Goal: Information Seeking & Learning: Learn about a topic

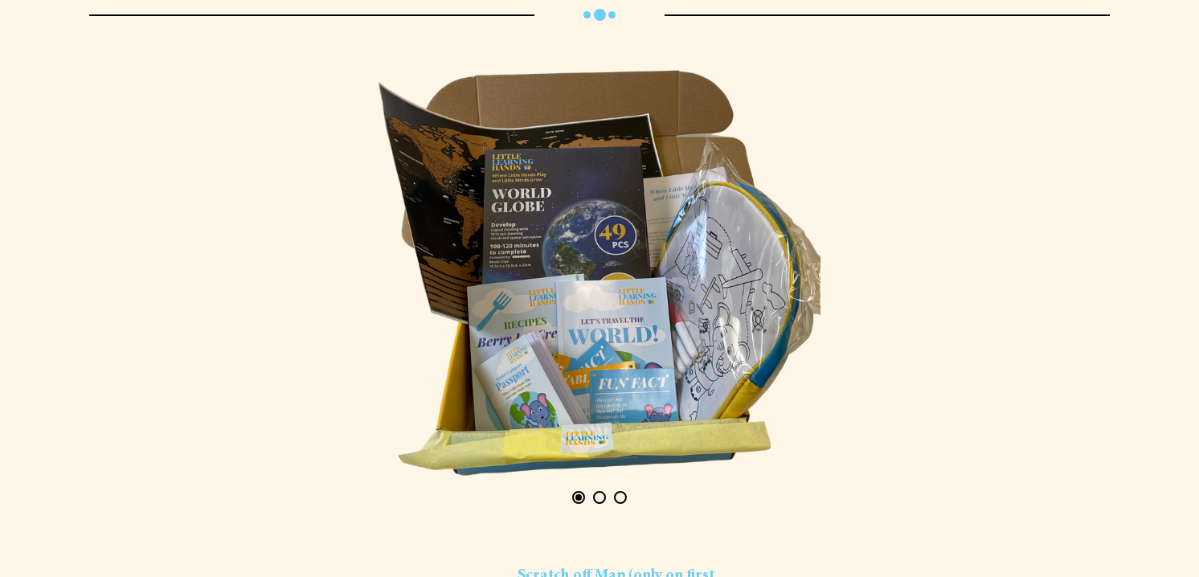
scroll to position [2871, 0]
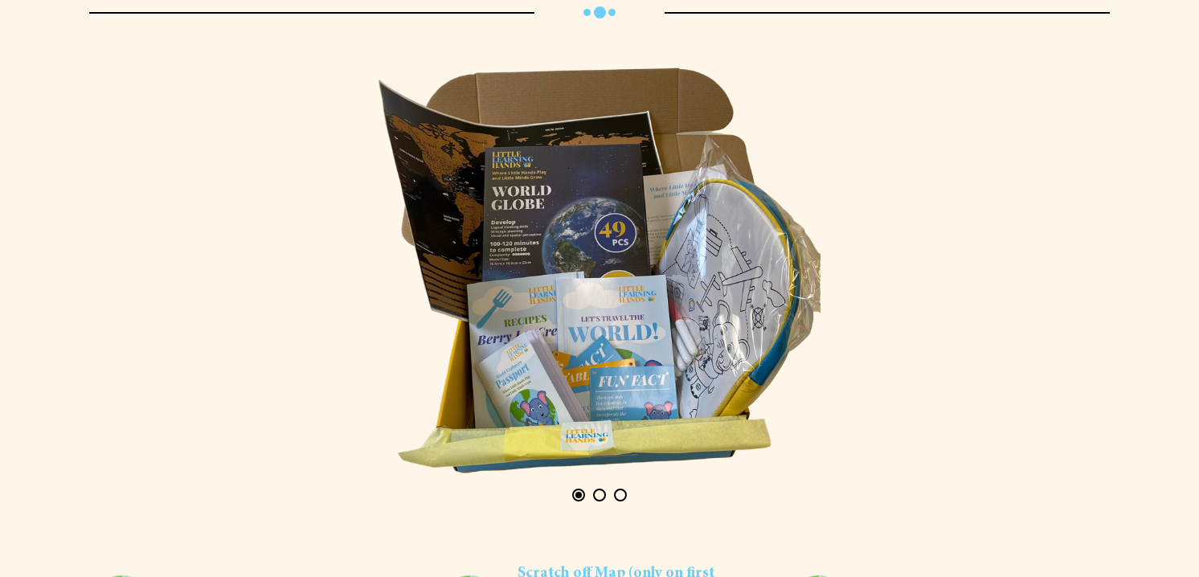
click at [598, 496] on button "Page 2" at bounding box center [599, 494] width 13 height 13
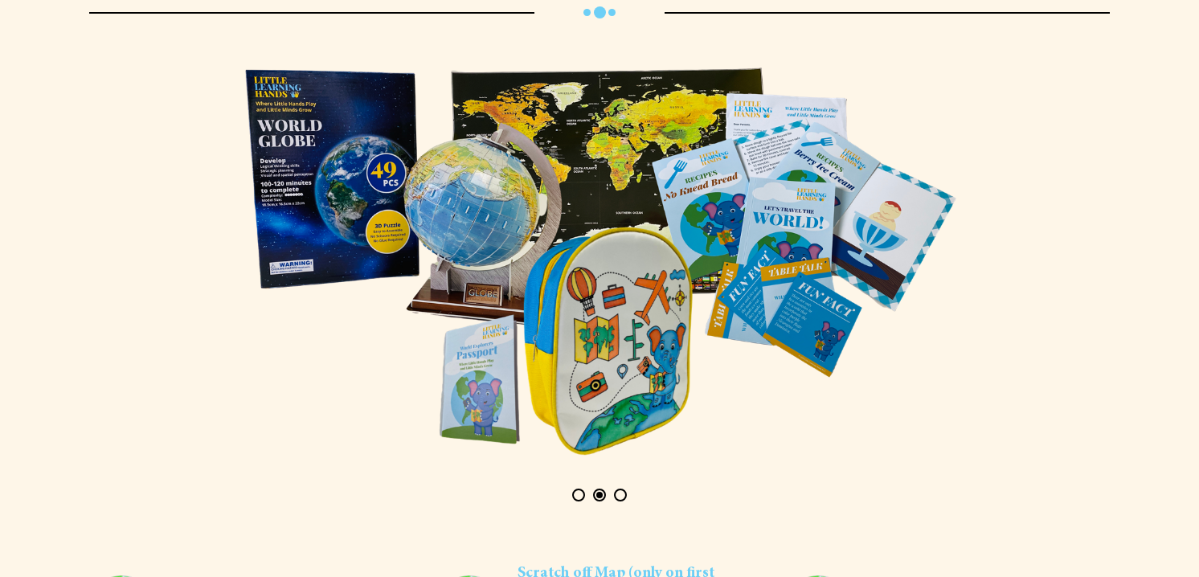
scroll to position [0, 1036]
click at [619, 499] on button "Page 3" at bounding box center [620, 494] width 13 height 13
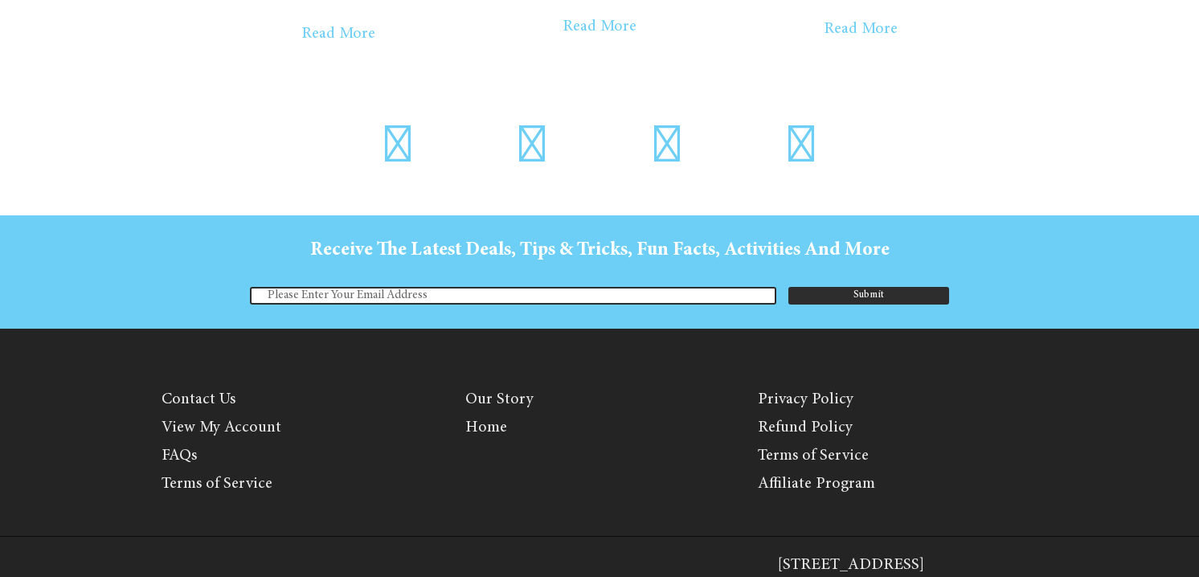
scroll to position [4728, 0]
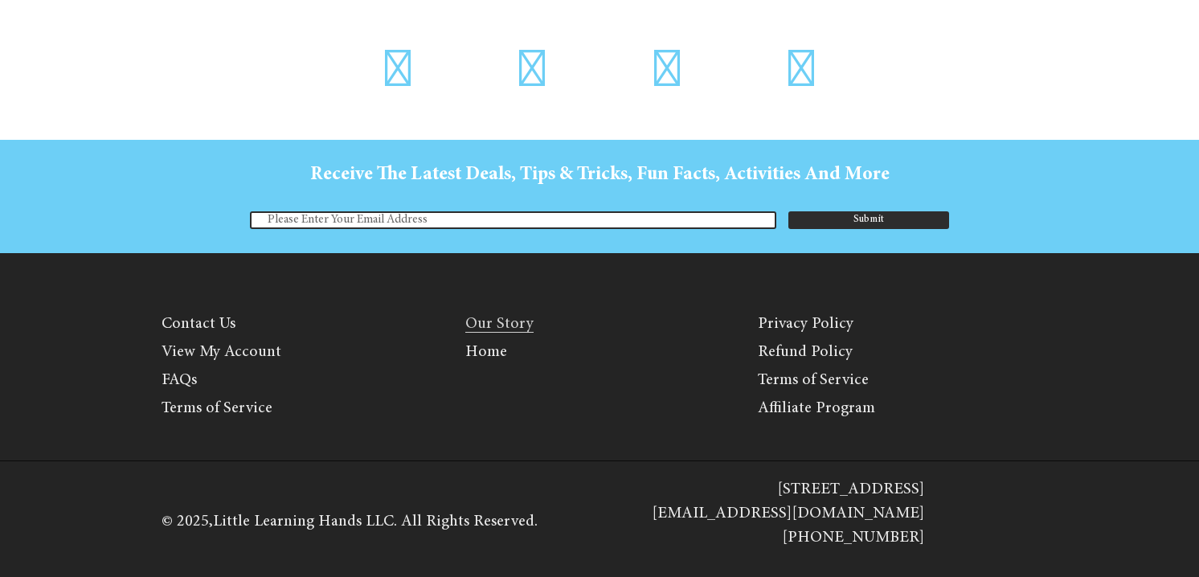
click at [505, 321] on link "Our Story" at bounding box center [499, 324] width 68 height 17
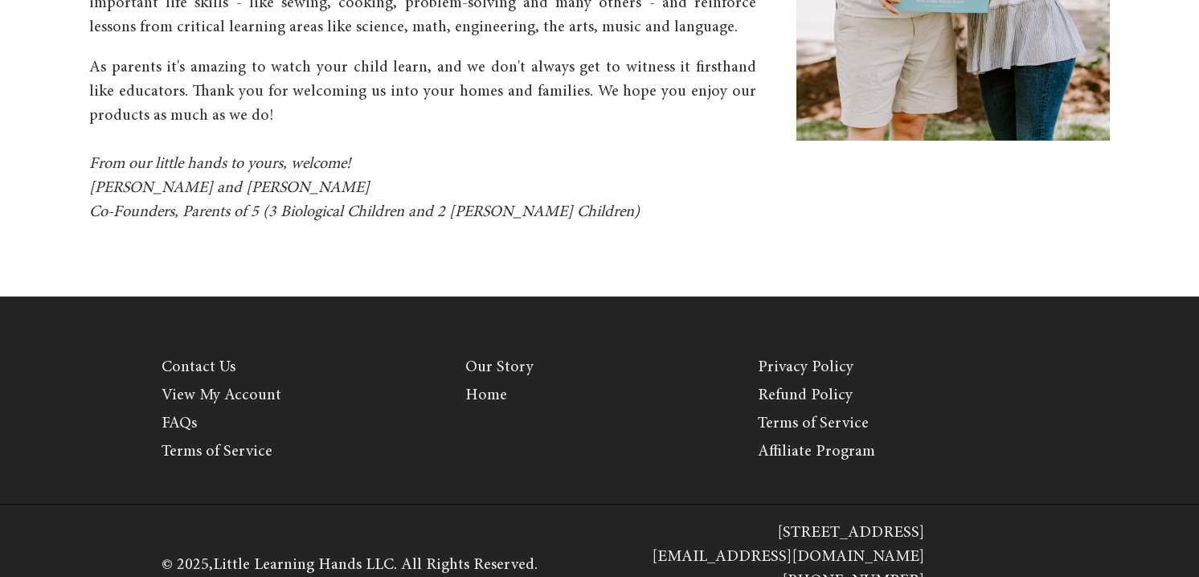
scroll to position [1035, 0]
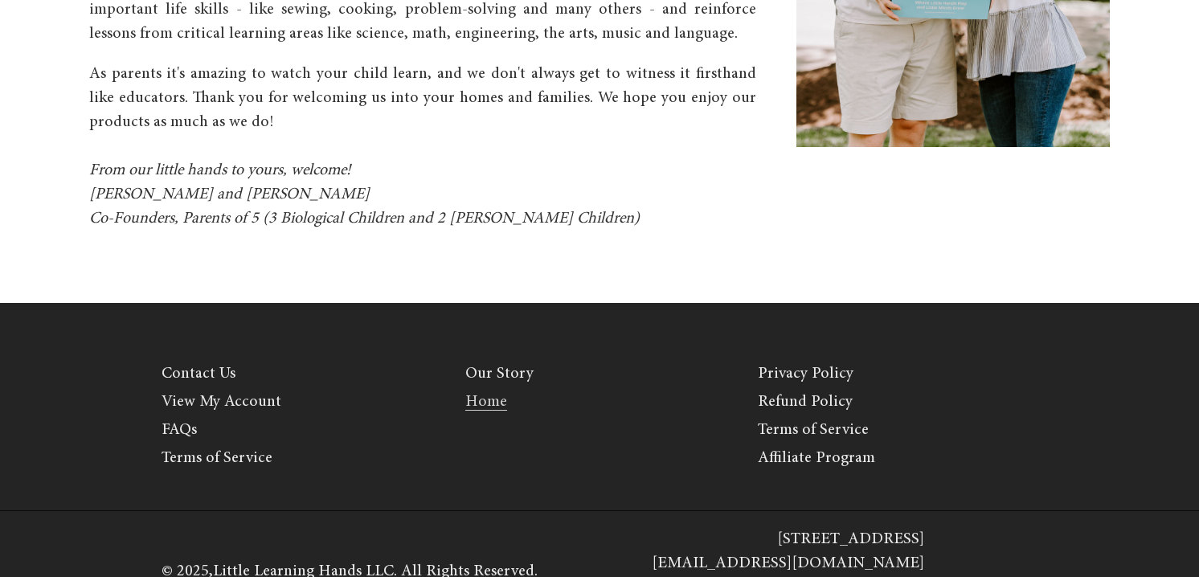
click at [504, 394] on link "Home" at bounding box center [486, 402] width 42 height 17
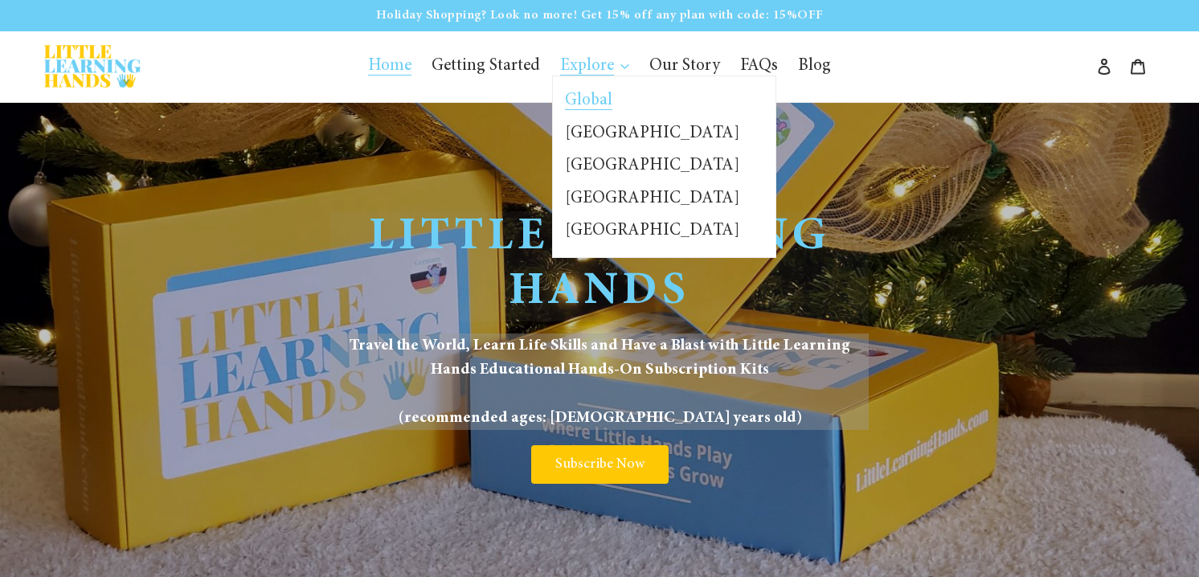
drag, startPoint x: 599, startPoint y: 57, endPoint x: 592, endPoint y: 110, distance: 53.5
click at [592, 82] on li "Explore Global France Germany China Mexico" at bounding box center [594, 66] width 85 height 31
click at [592, 110] on link "Global" at bounding box center [652, 101] width 198 height 33
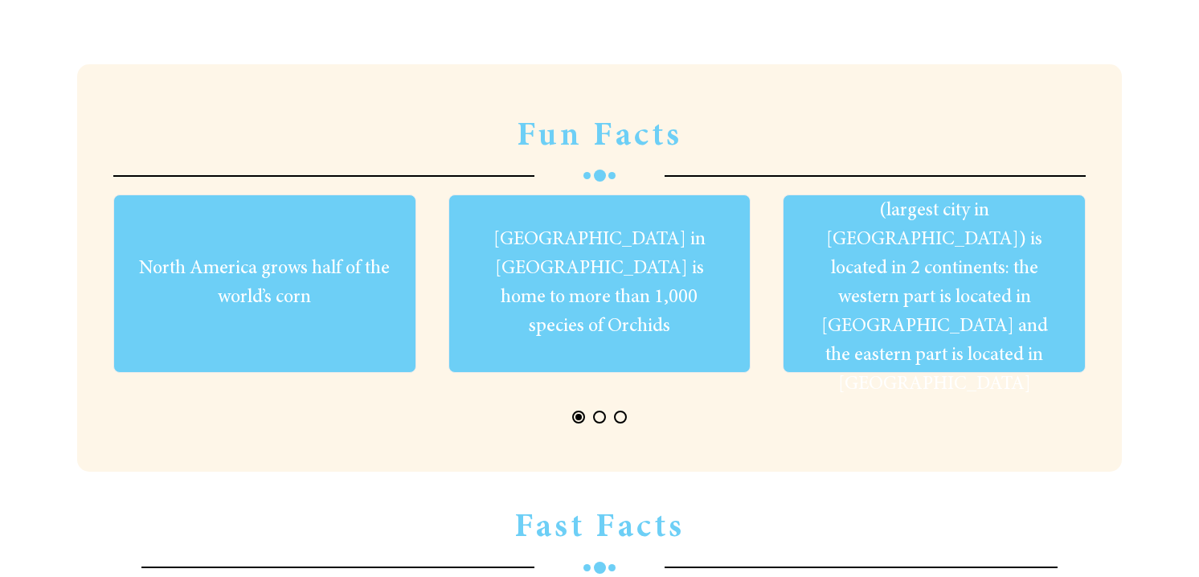
scroll to position [660, 0]
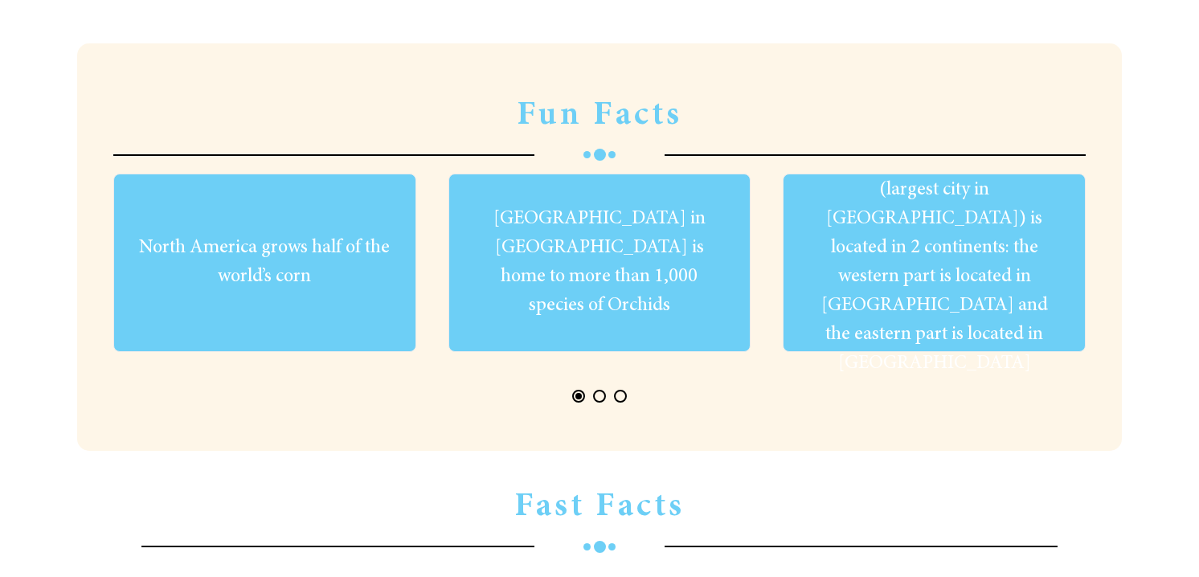
click at [603, 399] on button "Page 2" at bounding box center [599, 396] width 13 height 13
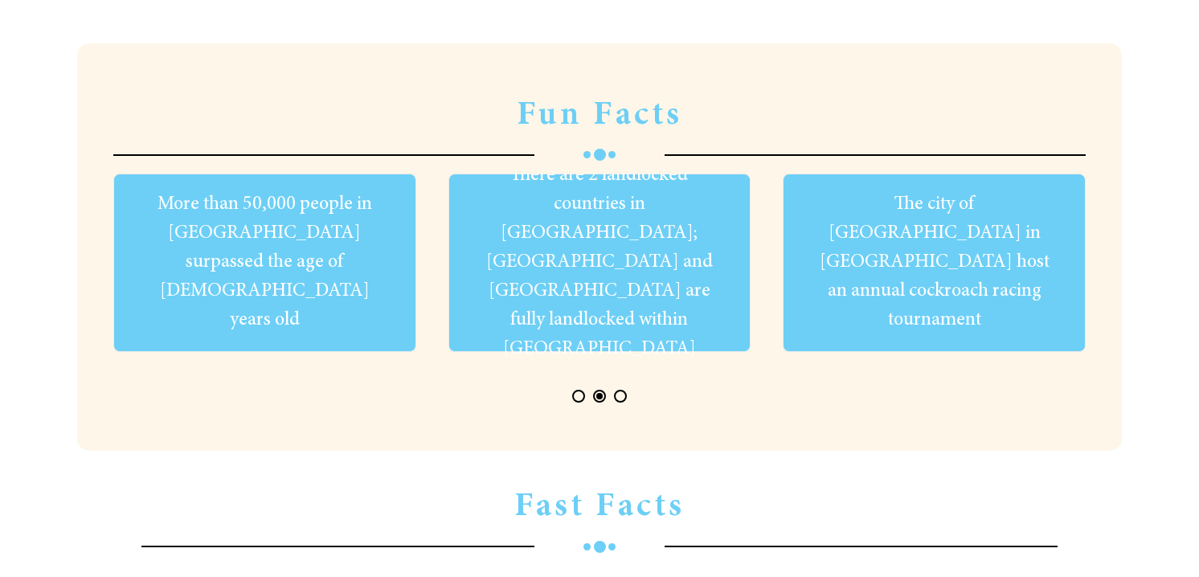
click at [621, 397] on button "Page 3" at bounding box center [620, 396] width 13 height 13
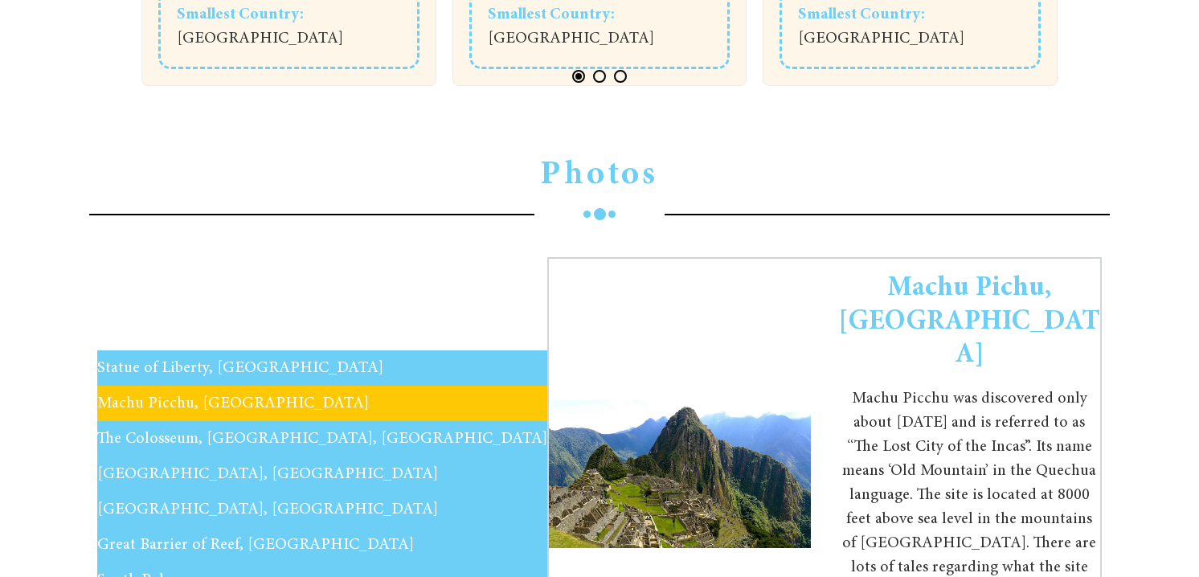
scroll to position [1653, 0]
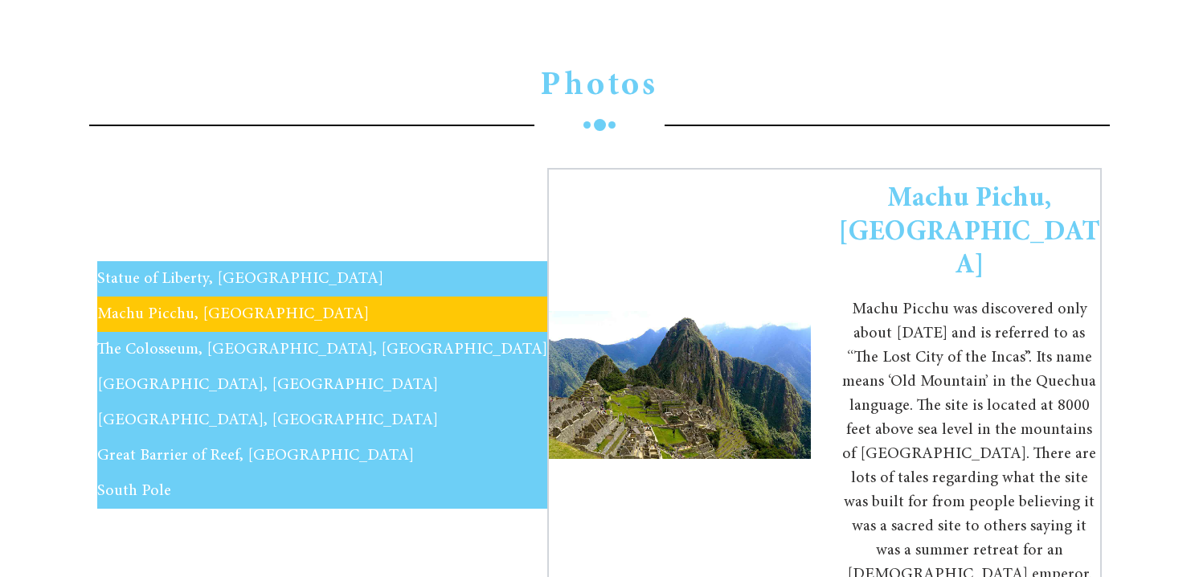
click at [247, 261] on button "Statue of Liberty, USA" at bounding box center [322, 278] width 450 height 35
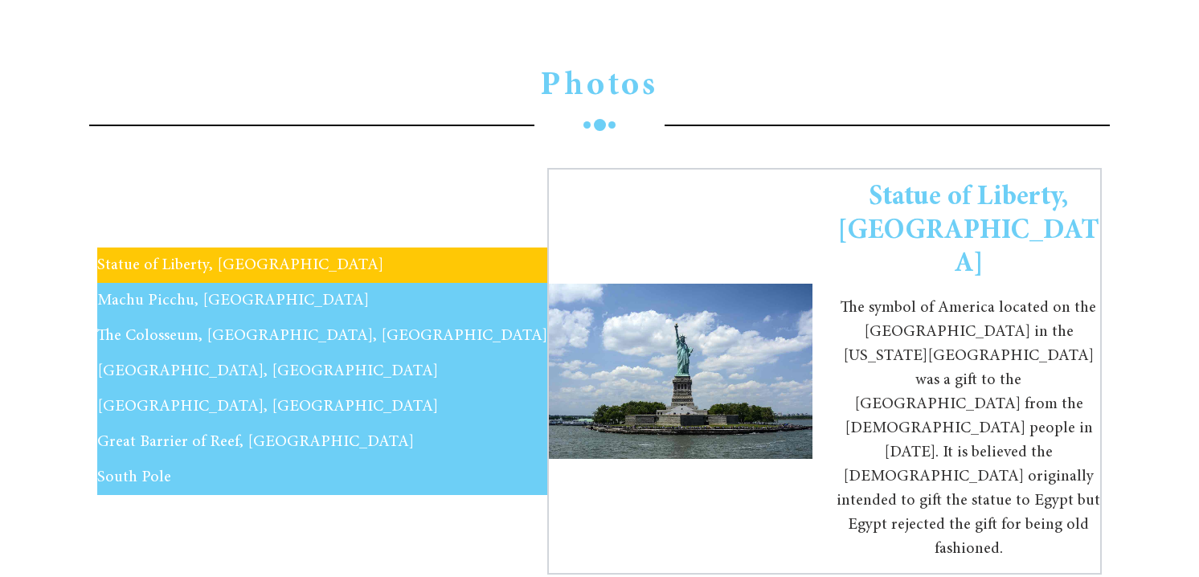
click at [243, 283] on button "Machu Picchu, Peru" at bounding box center [322, 300] width 450 height 35
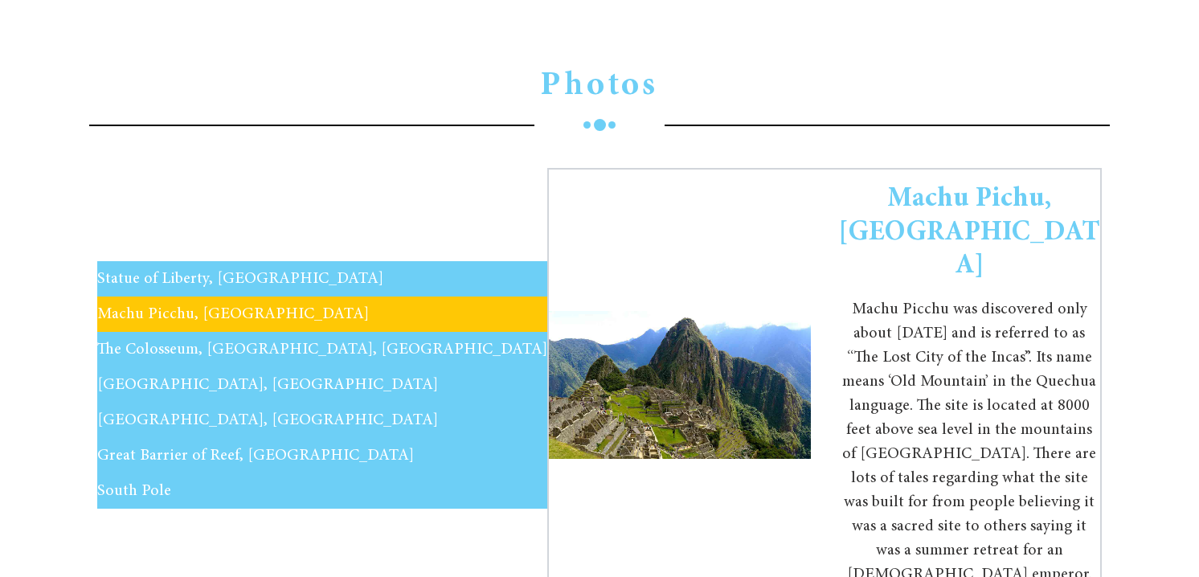
click at [243, 296] on button "Machu Picchu, Peru" at bounding box center [322, 313] width 450 height 35
click at [243, 332] on button "The Colosseum, Rome, Italy" at bounding box center [322, 349] width 450 height 35
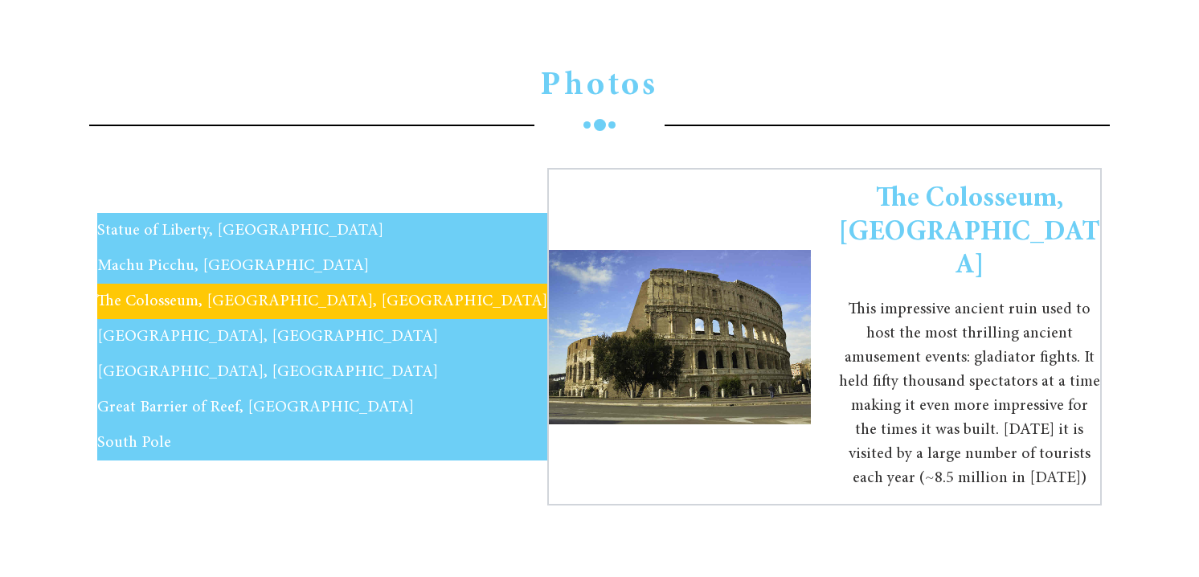
click at [218, 287] on button "The Colosseum, Rome, Italy" at bounding box center [322, 301] width 450 height 35
click at [214, 319] on button "Angkor Wat, Cambodia" at bounding box center [322, 336] width 450 height 35
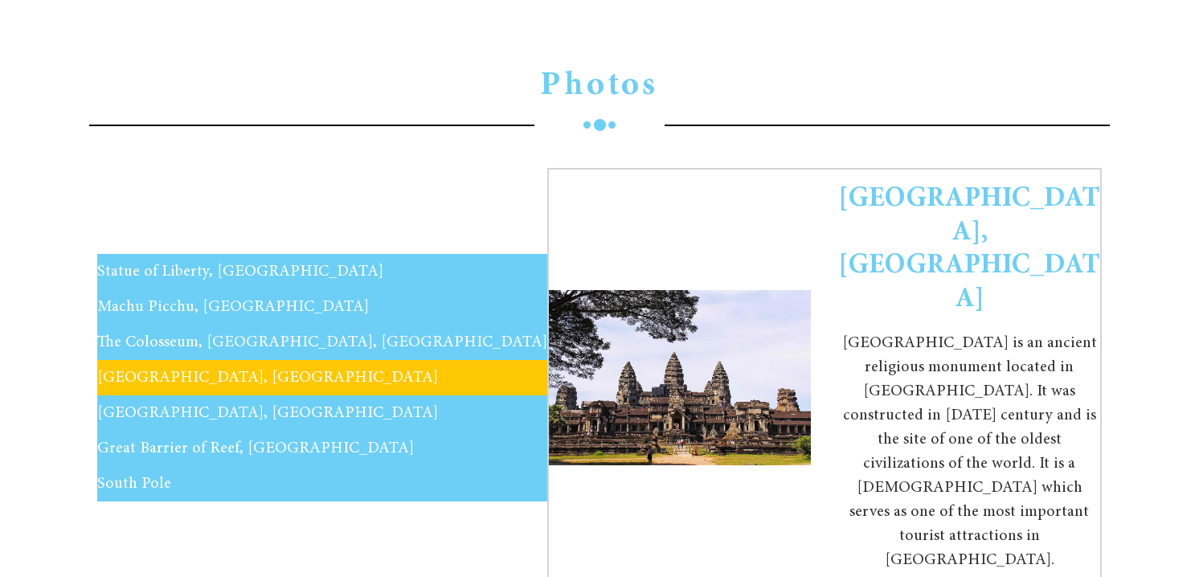
click at [202, 405] on span "Sahara Desert, Namibia" at bounding box center [267, 413] width 341 height 16
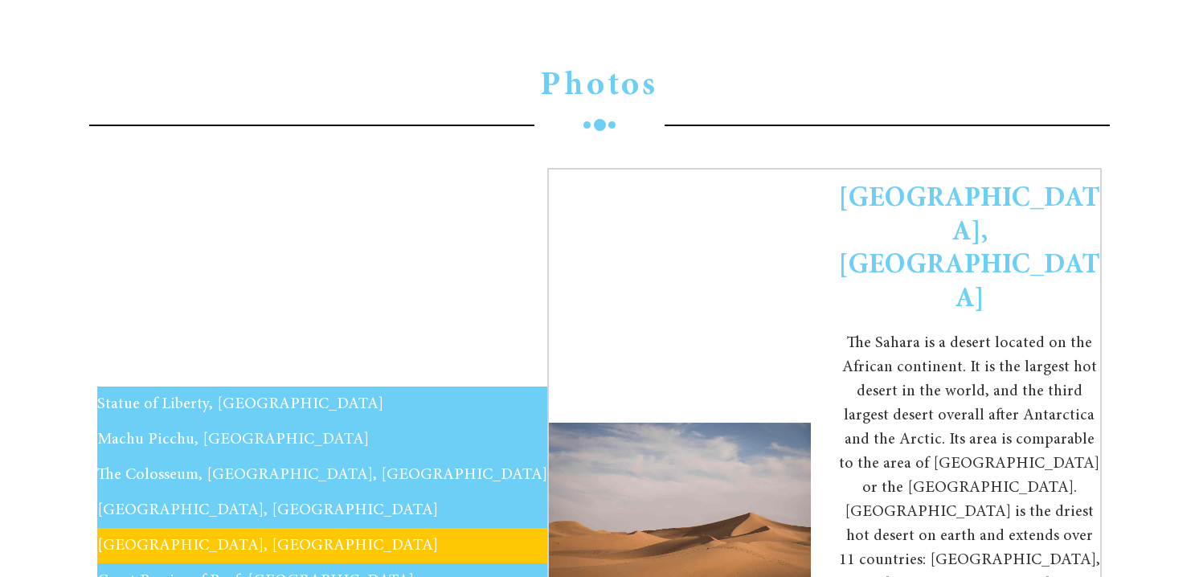
click at [186, 573] on span "Great Barrier of Reef, Australia" at bounding box center [255, 581] width 316 height 16
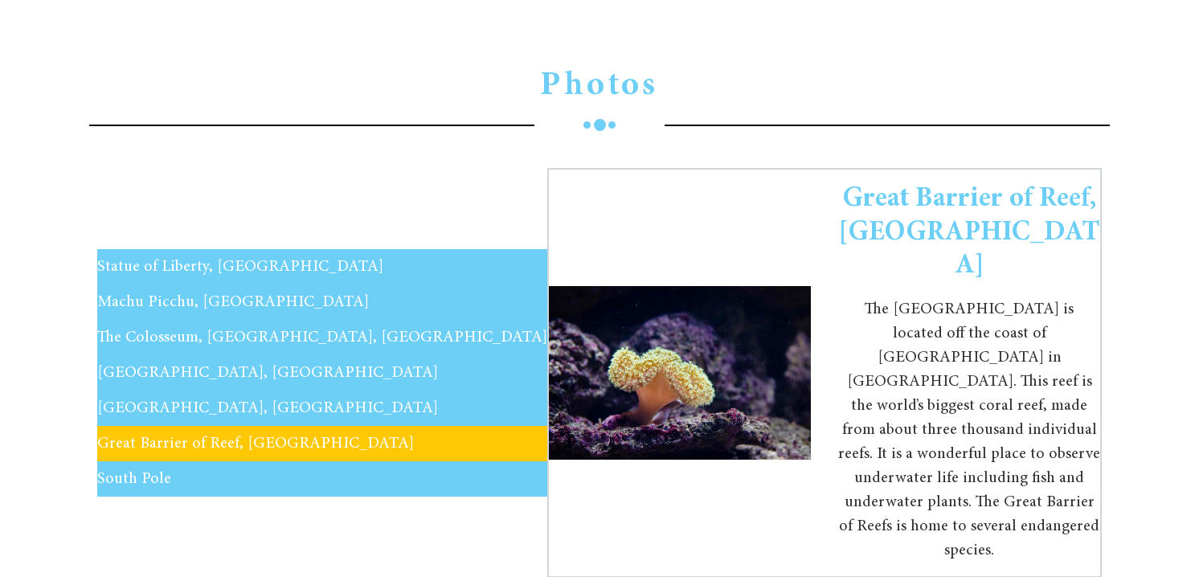
click at [170, 461] on button "South Pole" at bounding box center [322, 478] width 450 height 35
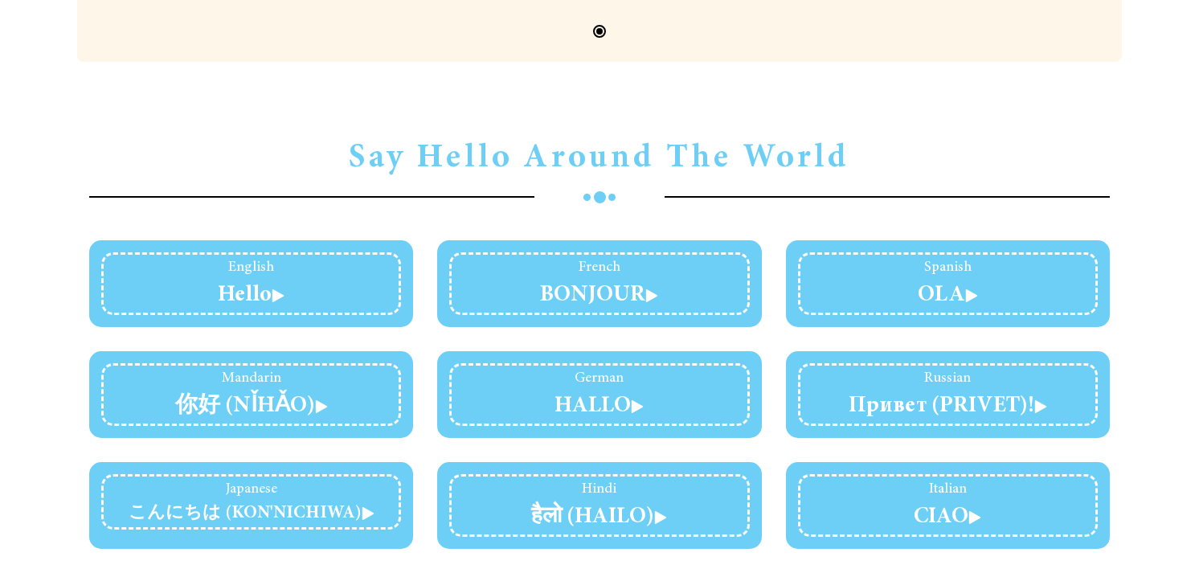
scroll to position [3024, 0]
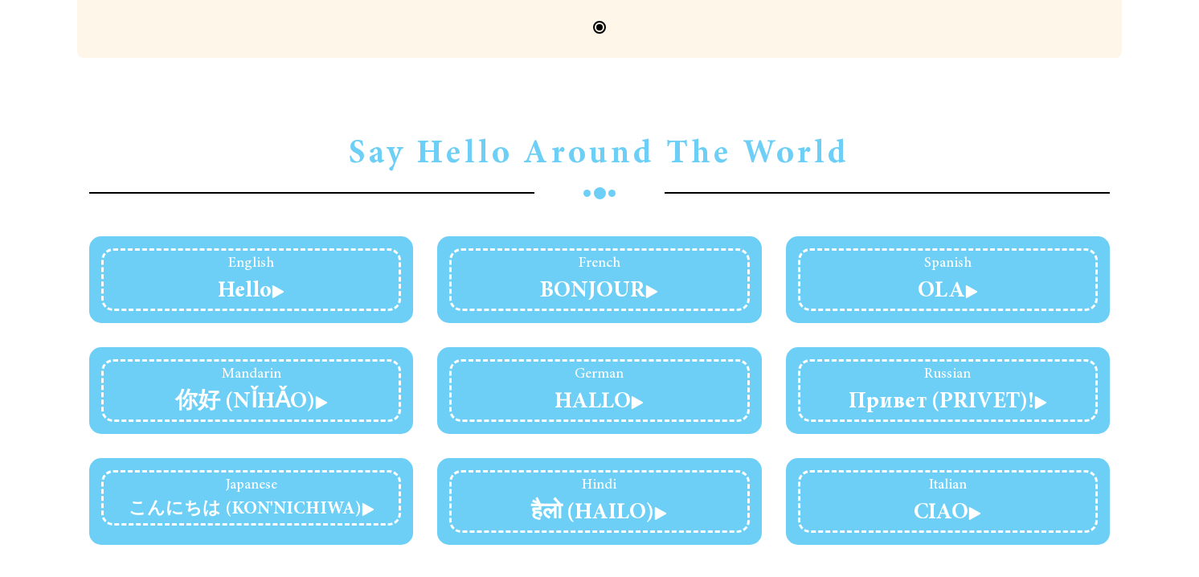
click at [277, 285] on img at bounding box center [278, 291] width 13 height 13
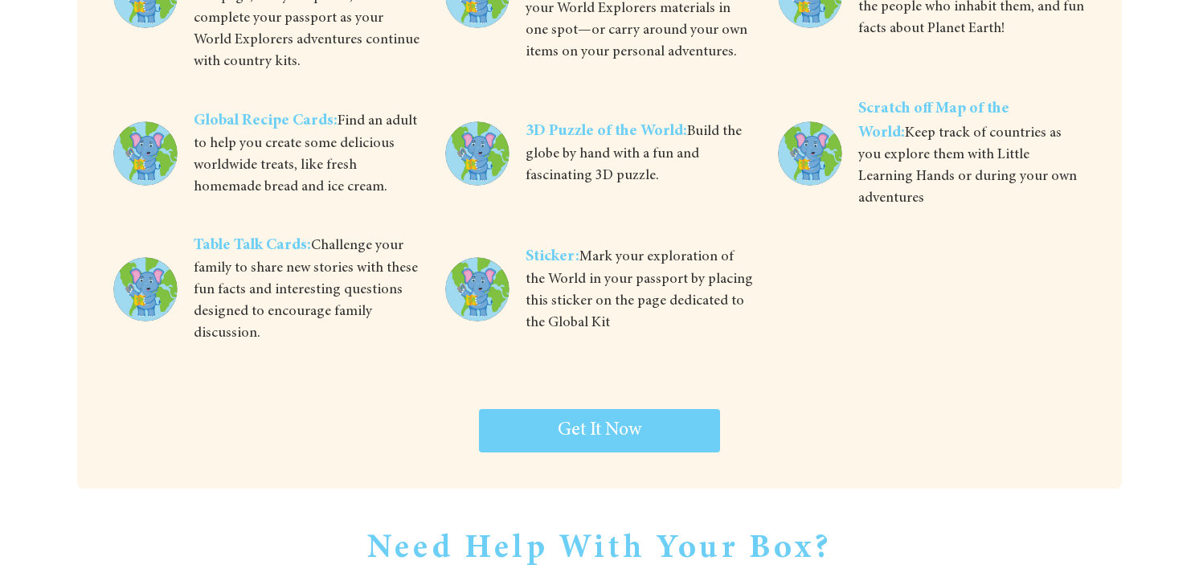
scroll to position [4444, 0]
